Goal: Task Accomplishment & Management: Complete application form

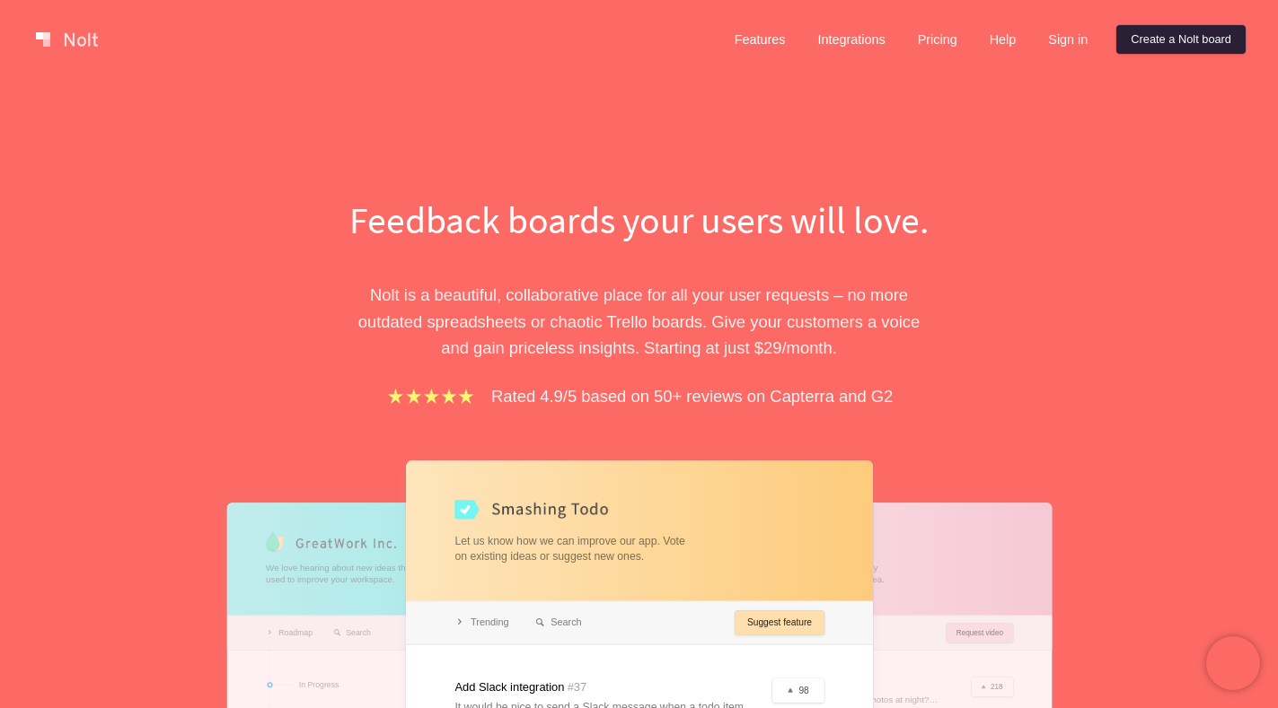
click at [1157, 39] on link "Create a Nolt board" at bounding box center [1180, 39] width 129 height 29
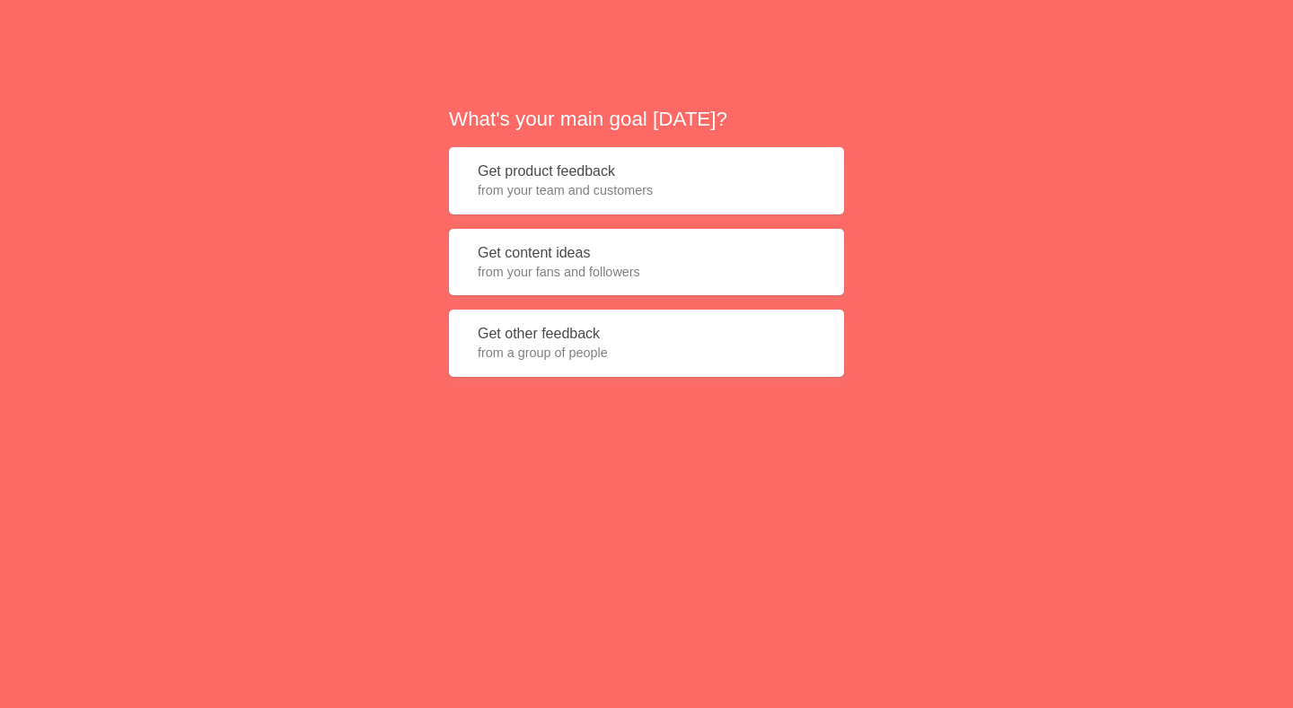
click at [672, 178] on button "Get product feedback from your team and customers" at bounding box center [646, 180] width 395 height 67
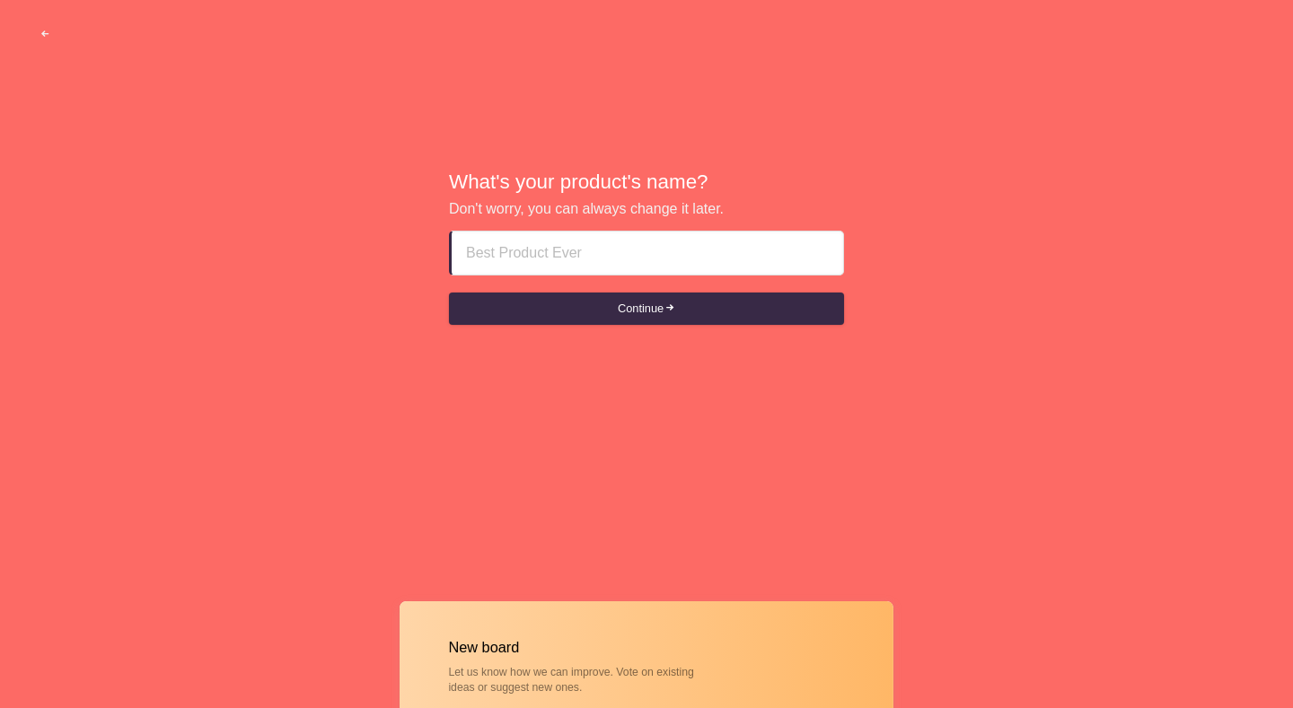
paste input "abu dhabi escort girls DOOR!!__ÕƼ6=3ƼƼ=Õ163__!!"
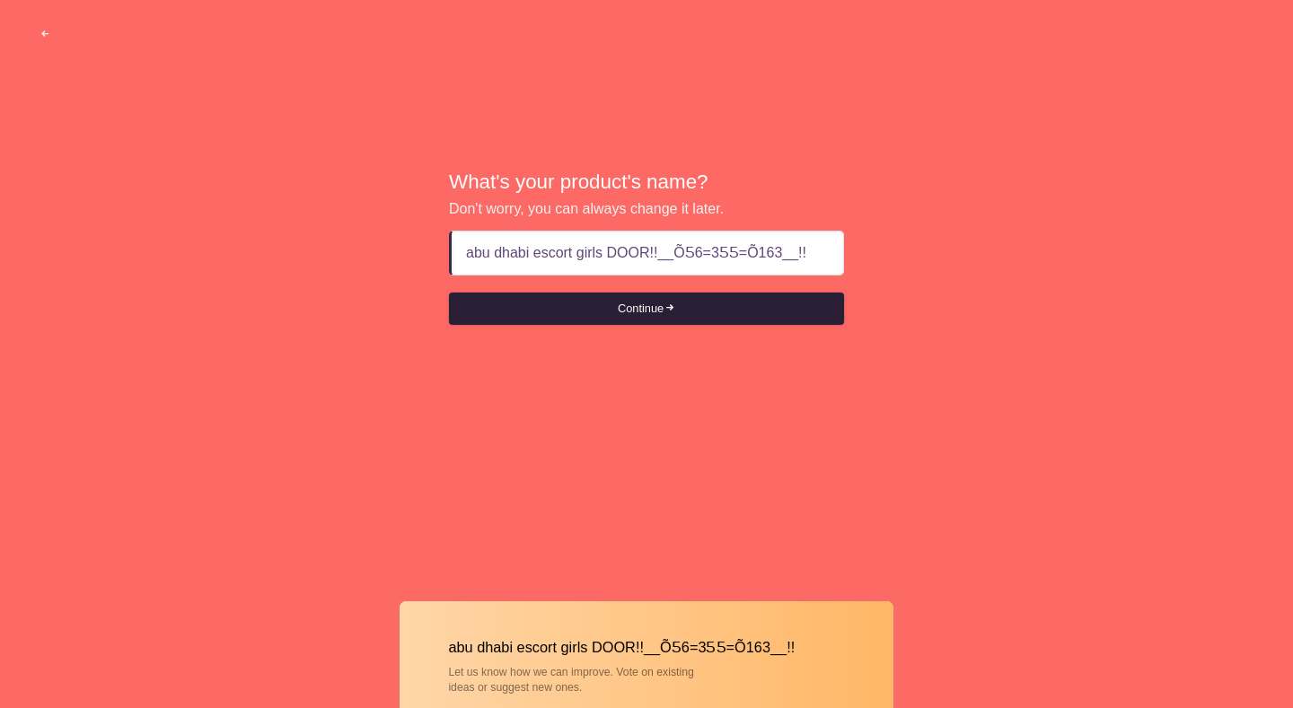
click at [684, 304] on button "Continue" at bounding box center [646, 309] width 395 height 32
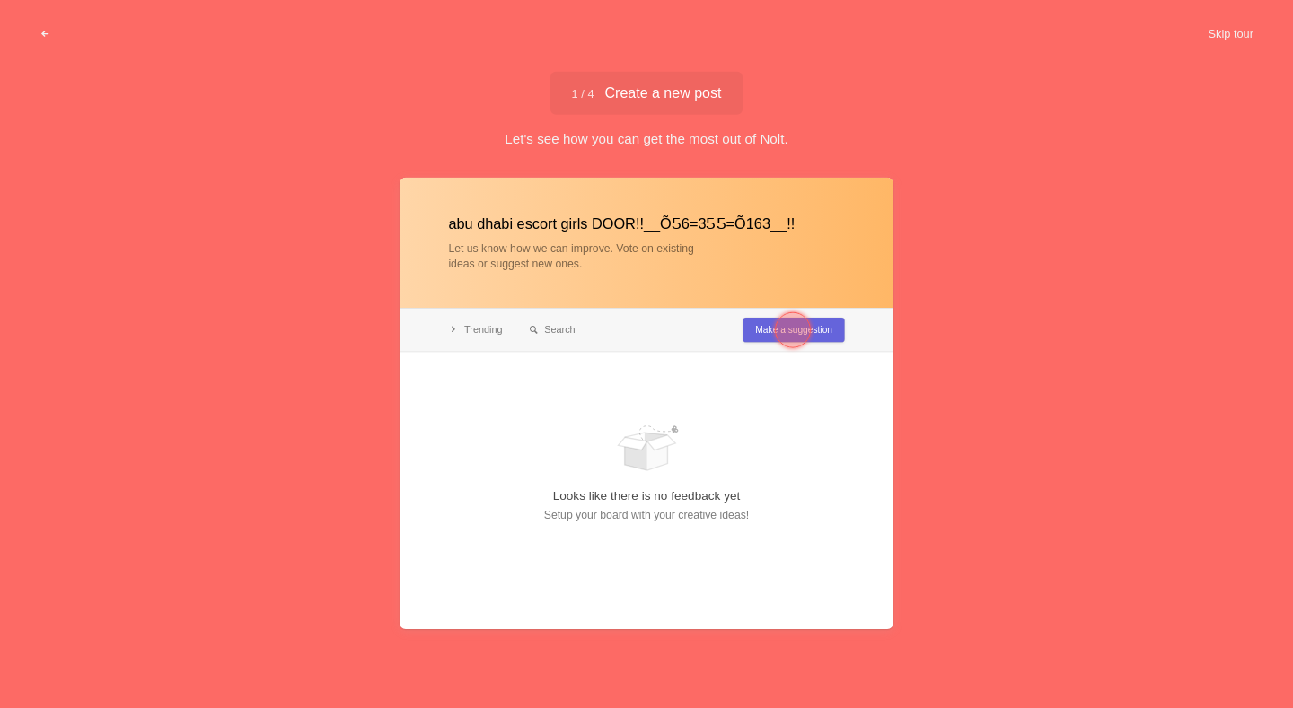
type input "abu dhabi escort girls DOOR!!__ÕƼ6=3ƼƼ=Õ163__!!"
click at [1218, 38] on button "Skip tour" at bounding box center [1230, 34] width 89 height 32
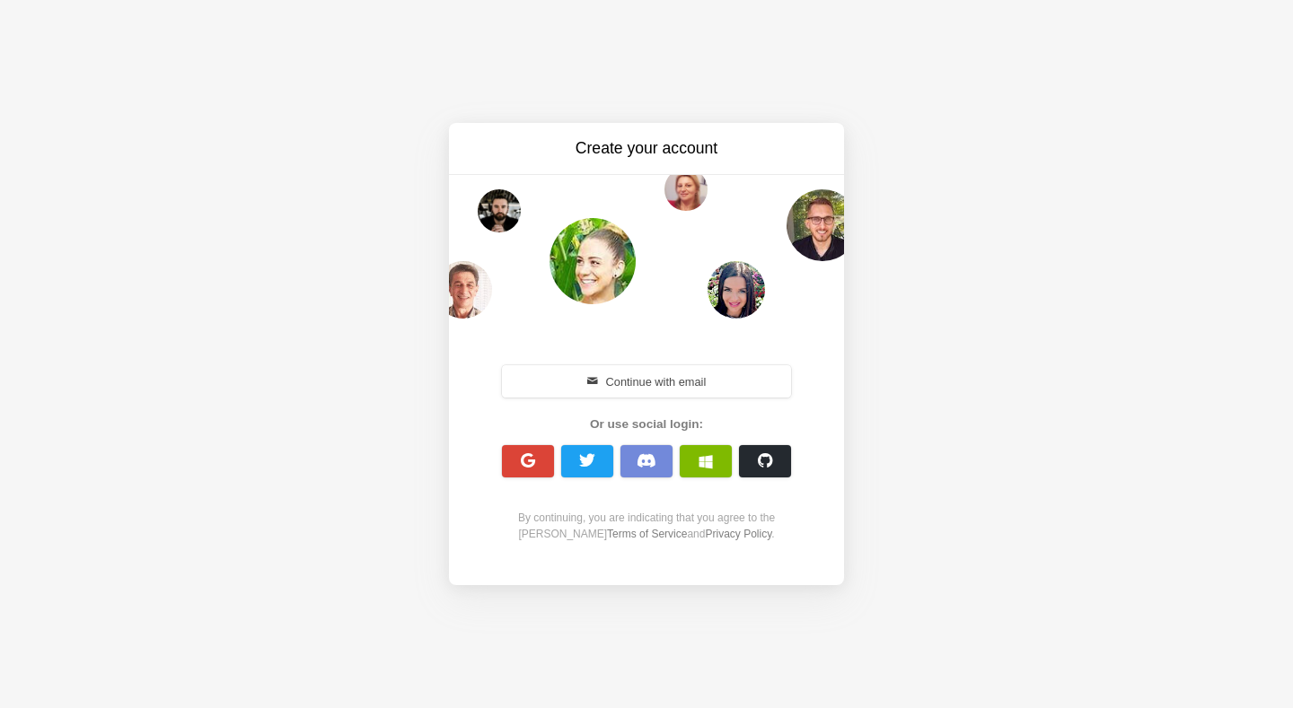
click at [743, 158] on h3 "Create your account" at bounding box center [647, 148] width 302 height 22
click at [526, 466] on span "button" at bounding box center [528, 460] width 17 height 17
